Goal: Use online tool/utility: Utilize a website feature to perform a specific function

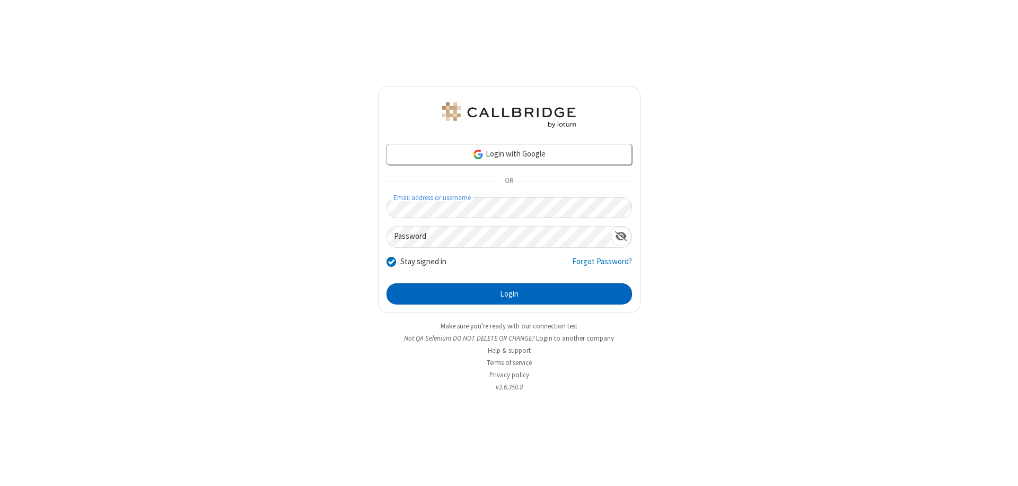
click at [509, 294] on button "Login" at bounding box center [510, 293] width 246 height 21
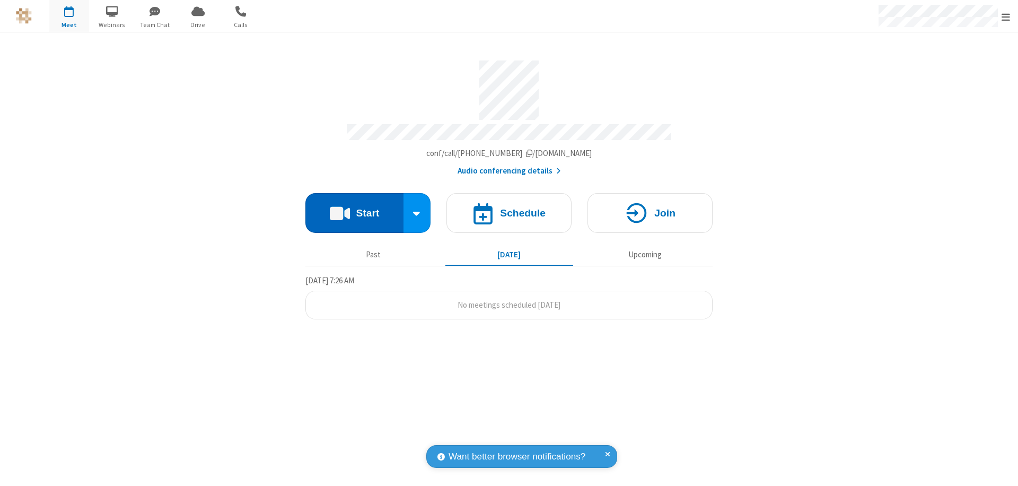
click at [354, 208] on button "Start" at bounding box center [355, 213] width 98 height 40
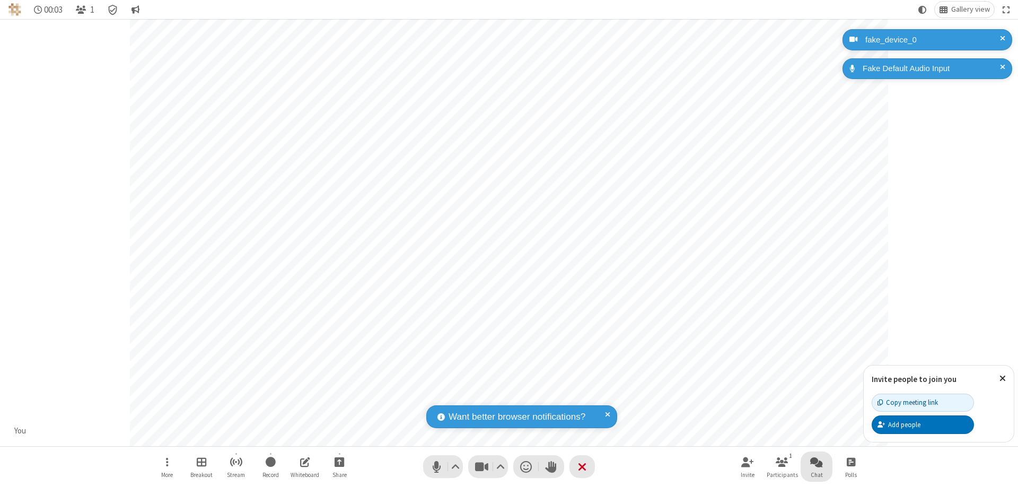
click at [817, 461] on span "Open chat" at bounding box center [817, 461] width 13 height 13
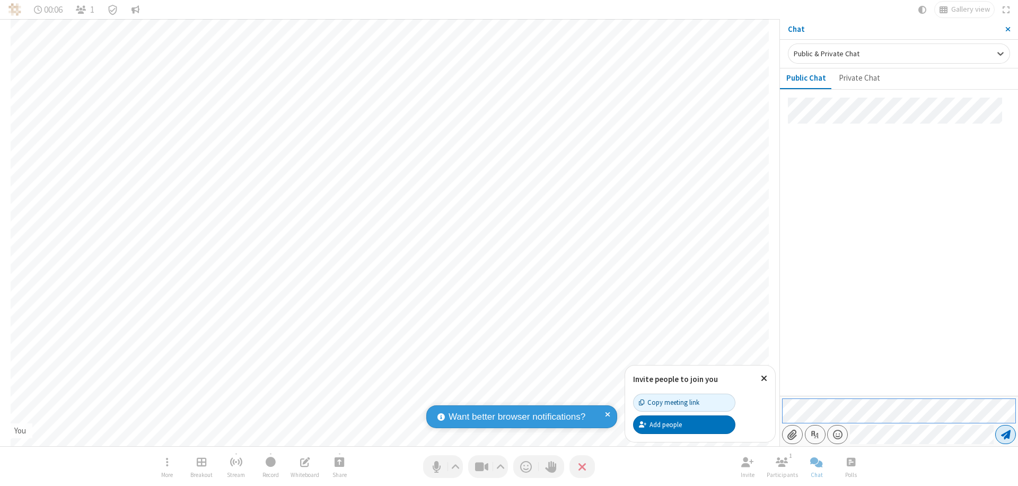
click at [1006, 434] on span "Send message" at bounding box center [1006, 434] width 10 height 11
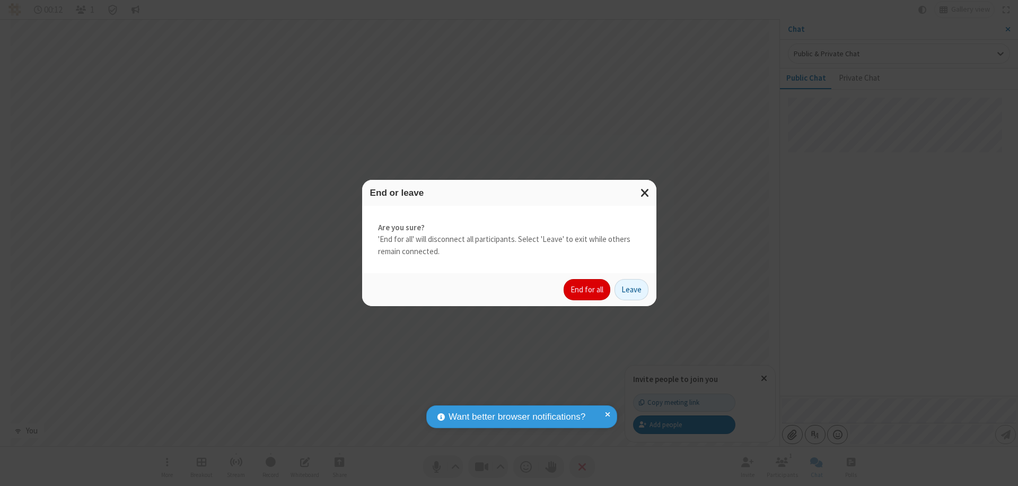
click at [588, 290] on button "End for all" at bounding box center [587, 289] width 47 height 21
